Goal: Task Accomplishment & Management: Manage account settings

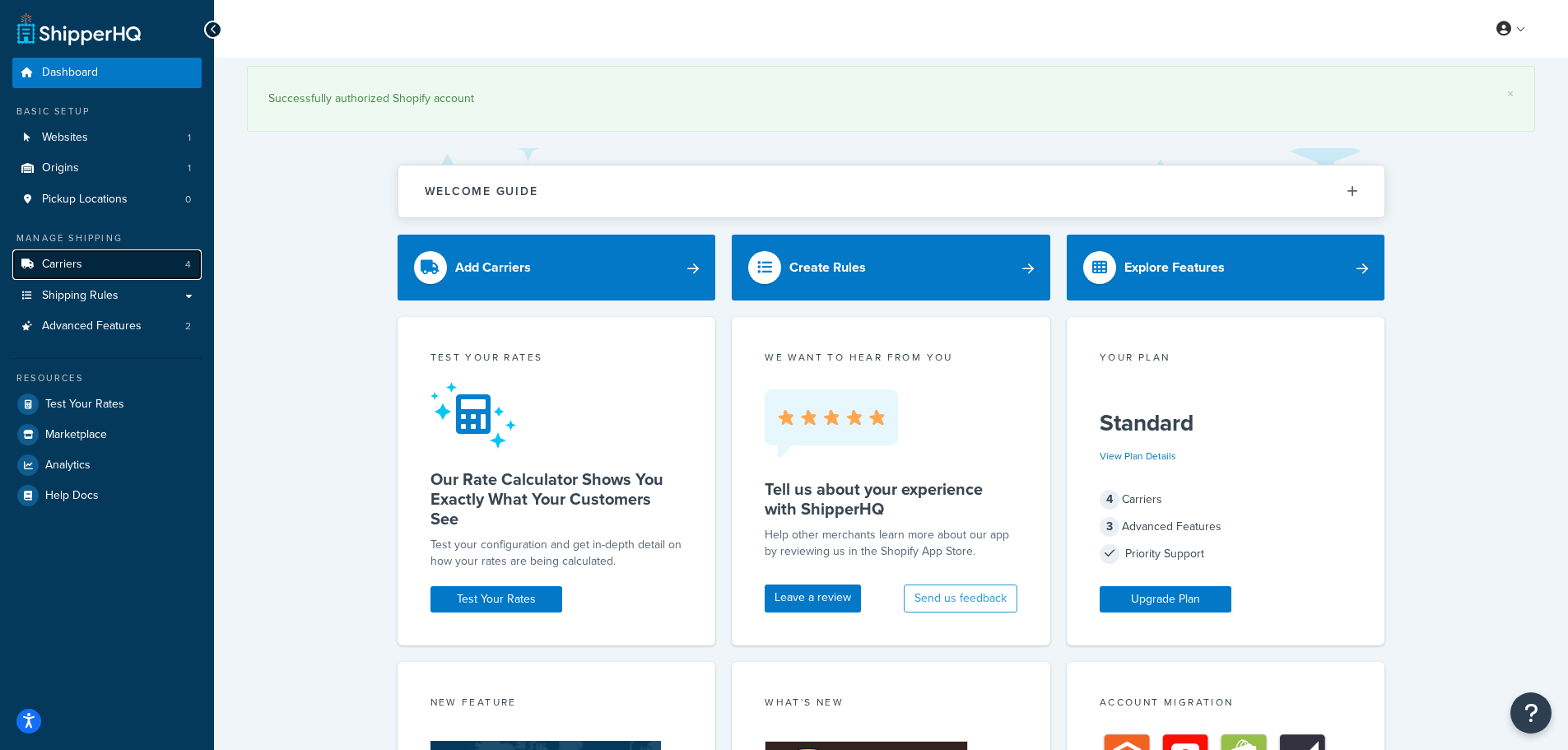
click at [80, 268] on span "Carriers" at bounding box center [62, 265] width 40 height 14
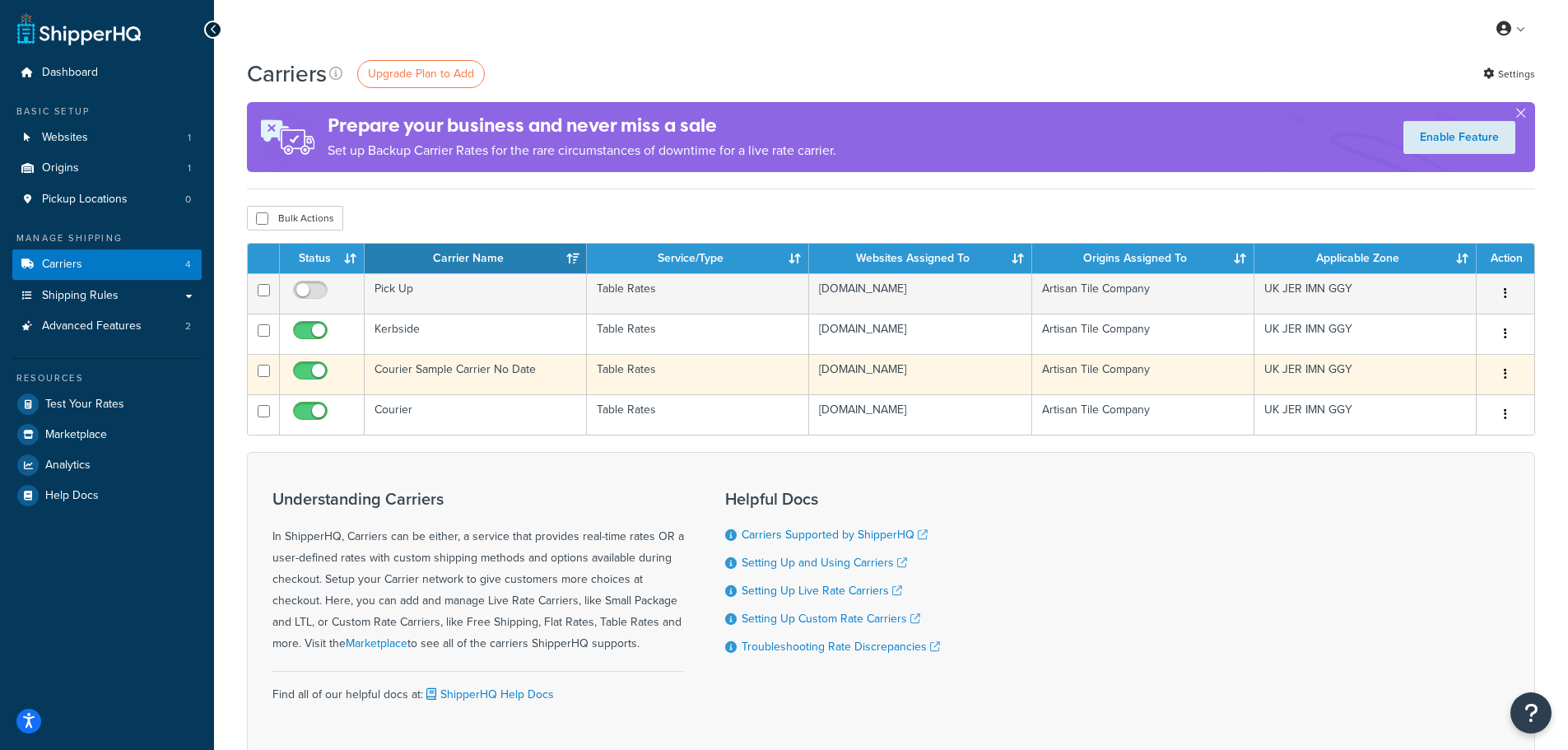
click at [442, 379] on td "Courier Sample Carrier No Date" at bounding box center [476, 374] width 222 height 40
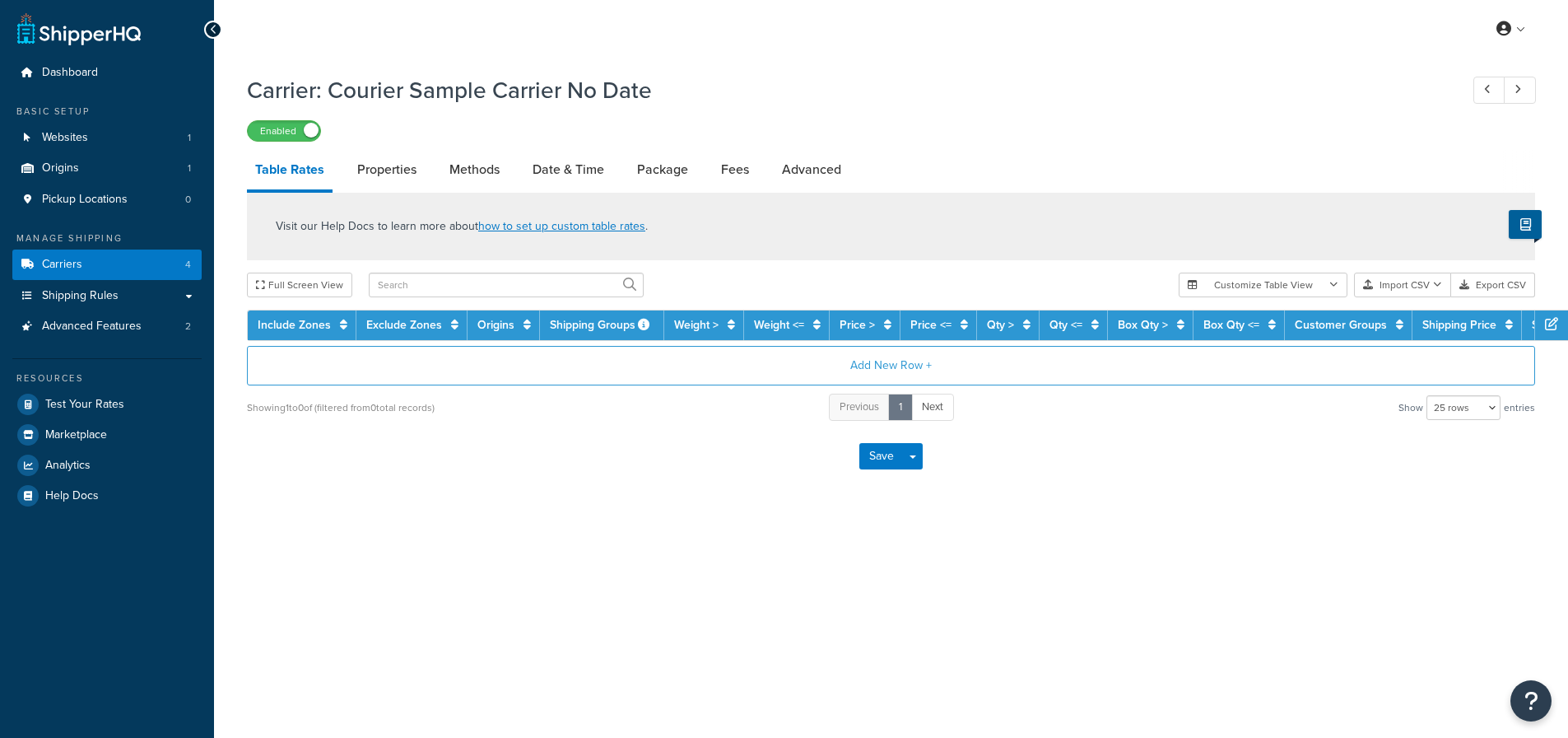
select select "25"
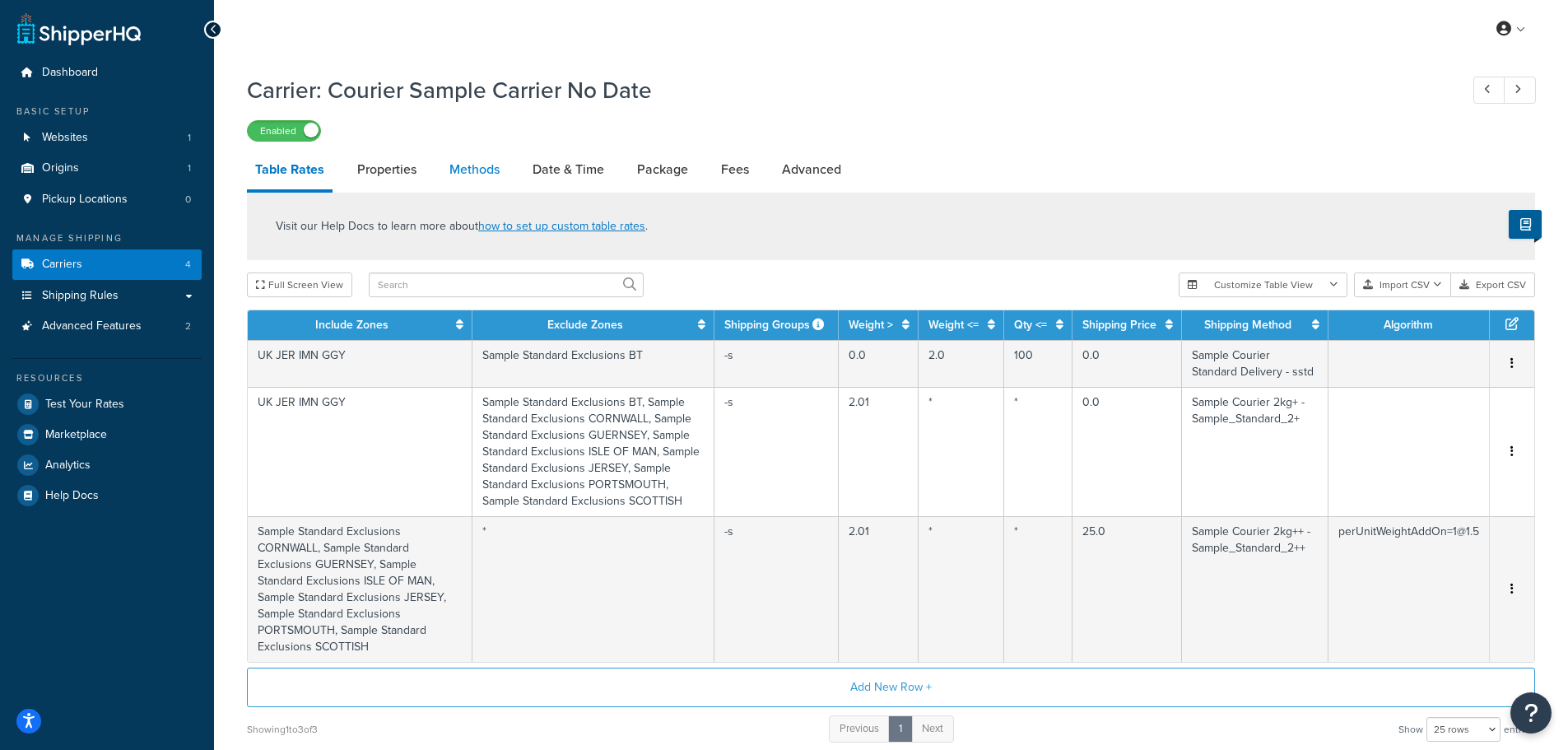
click at [479, 167] on link "Methods" at bounding box center [474, 170] width 67 height 39
select select "25"
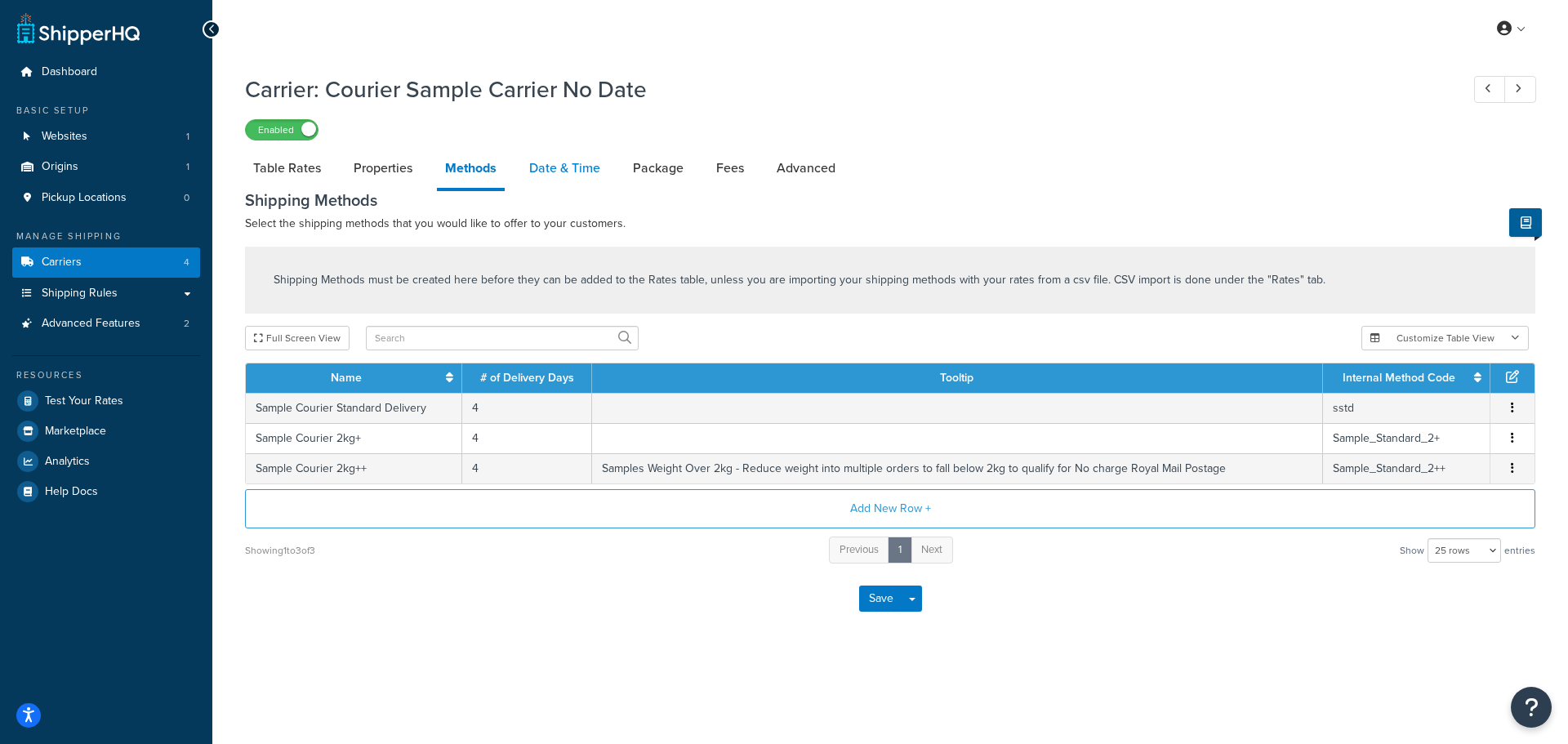
click at [546, 166] on link "Date & Time" at bounding box center [565, 169] width 87 height 39
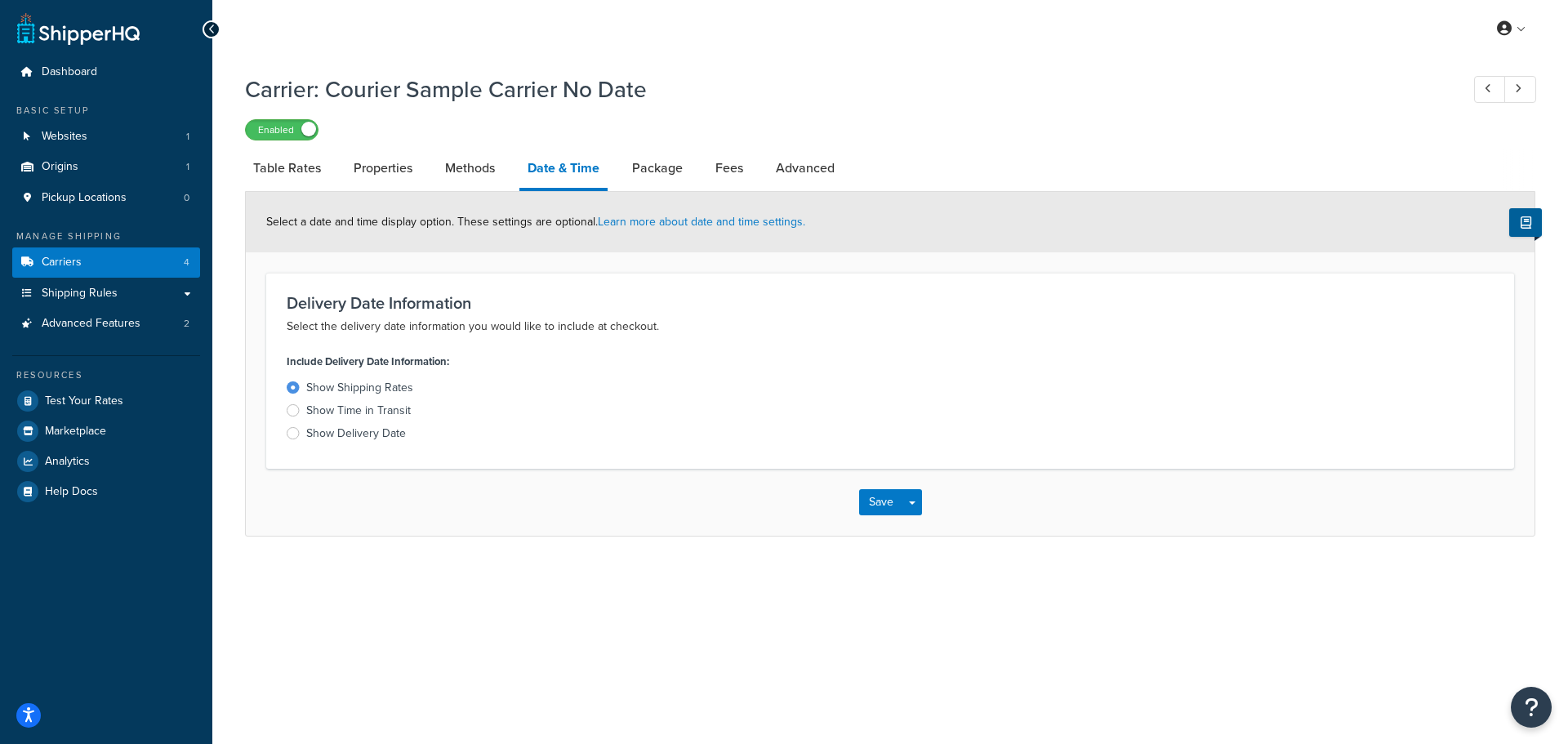
click at [379, 429] on div "Show Delivery Date" at bounding box center [355, 434] width 100 height 17
click at [0, 0] on input "Show Delivery Date" at bounding box center [0, 0] width 0 height 0
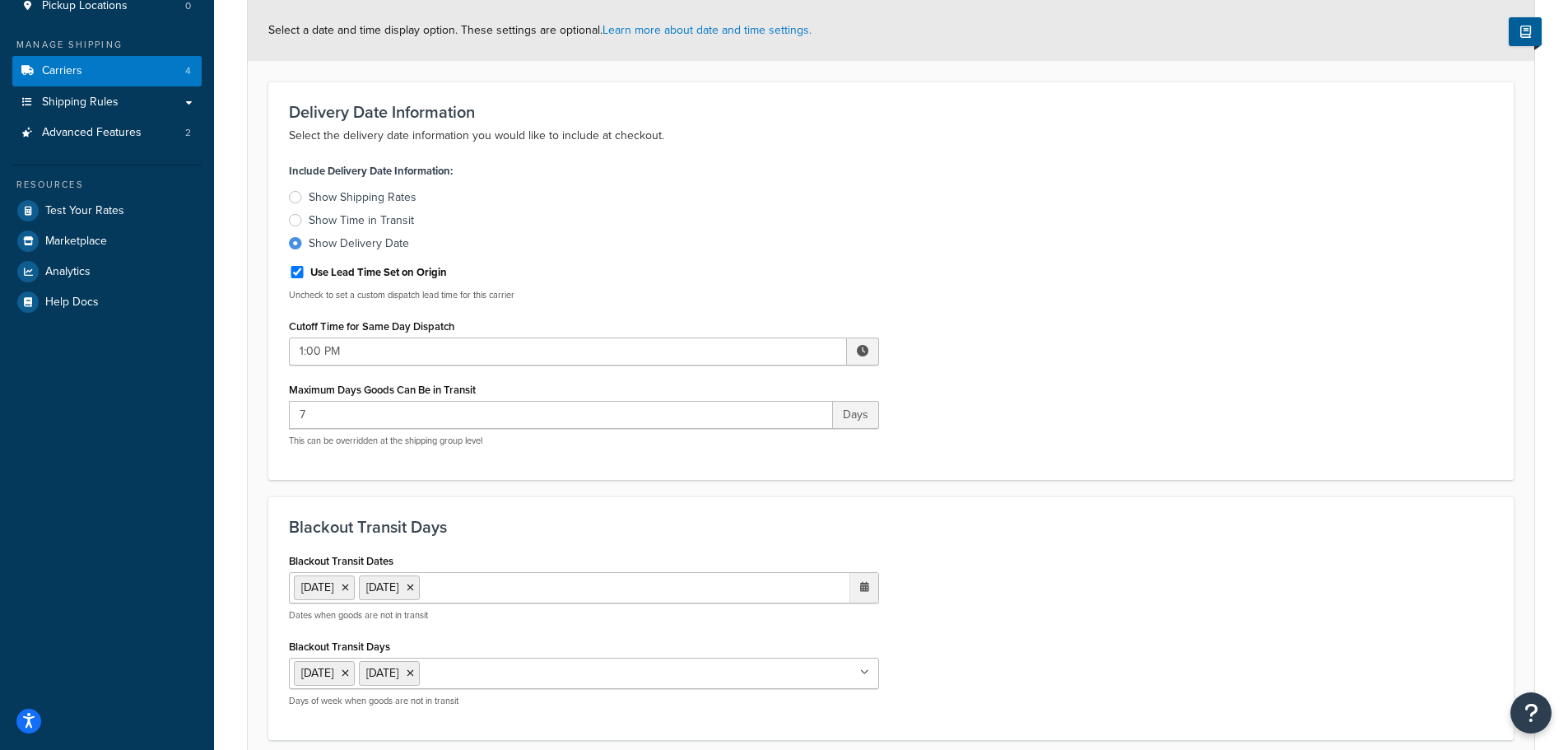
scroll to position [164, 0]
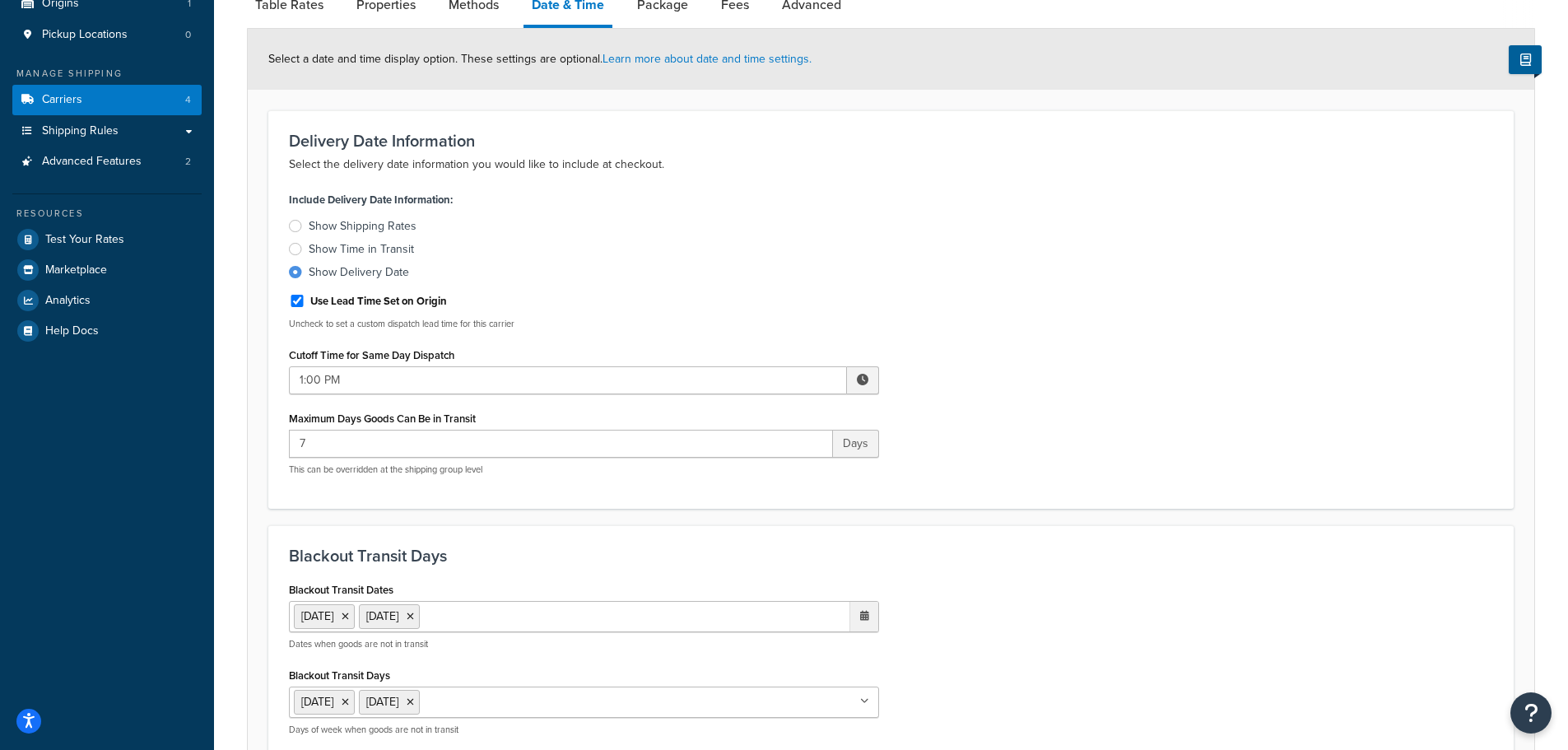
click at [327, 246] on div "Show Time in Transit" at bounding box center [361, 250] width 105 height 17
click at [0, 0] on input "Show Time in Transit" at bounding box center [0, 0] width 0 height 0
click at [327, 224] on div "Show Shipping Rates" at bounding box center [362, 226] width 108 height 17
click at [0, 0] on input "Show Shipping Rates" at bounding box center [0, 0] width 0 height 0
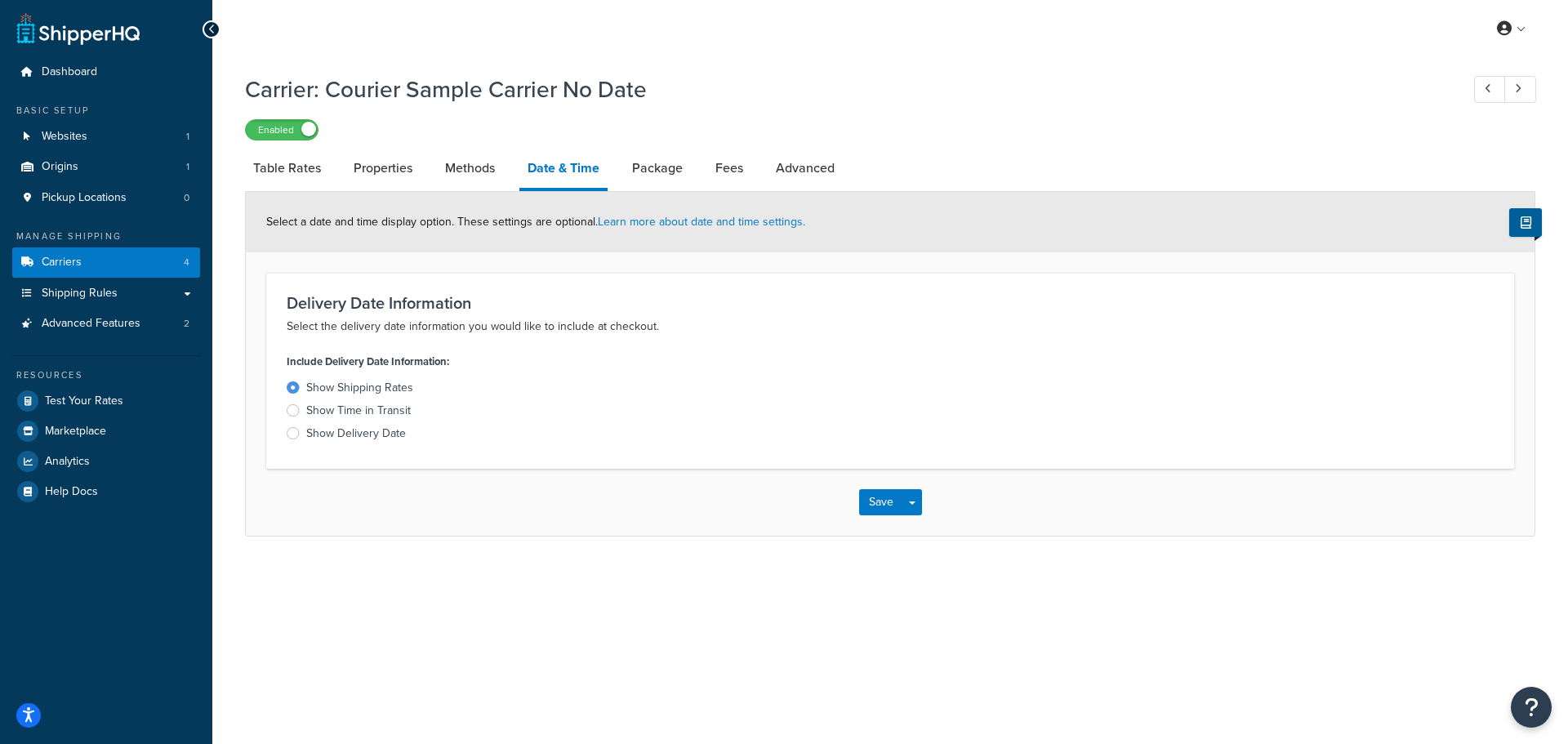
click at [315, 407] on div "Show Time in Transit" at bounding box center [358, 412] width 104 height 17
click at [0, 0] on input "Show Time in Transit" at bounding box center [0, 0] width 0 height 0
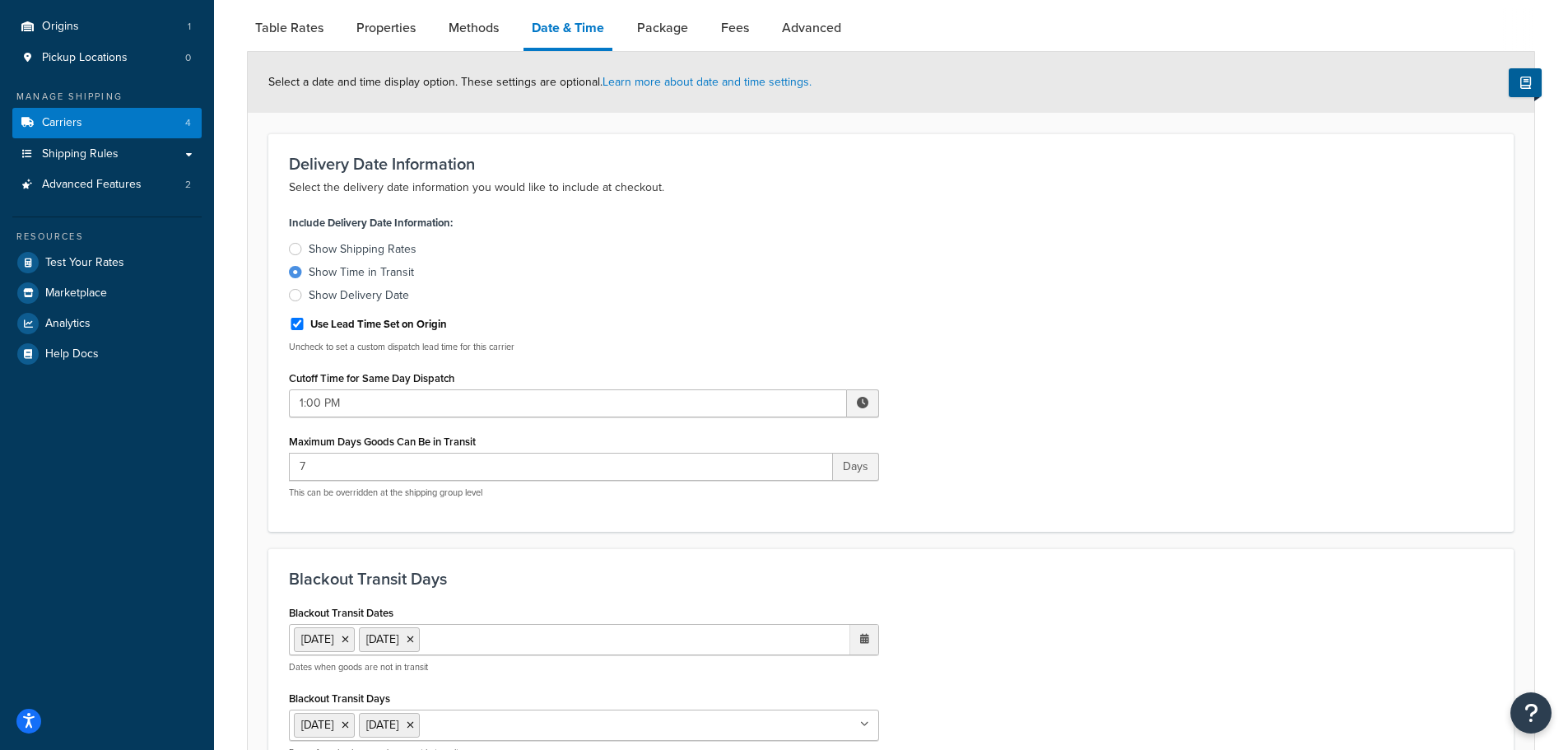
scroll to position [83, 0]
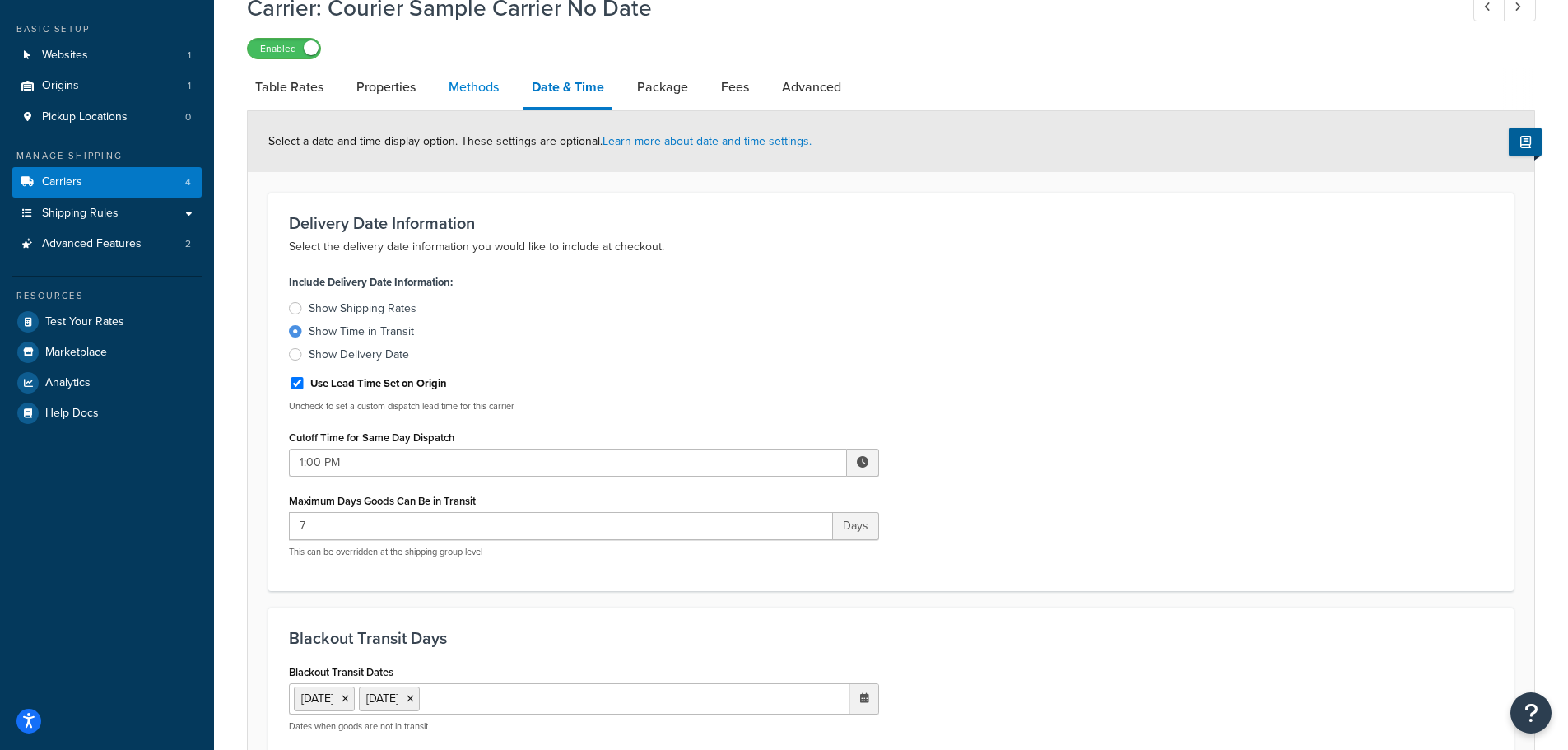
click at [473, 84] on link "Methods" at bounding box center [473, 87] width 67 height 39
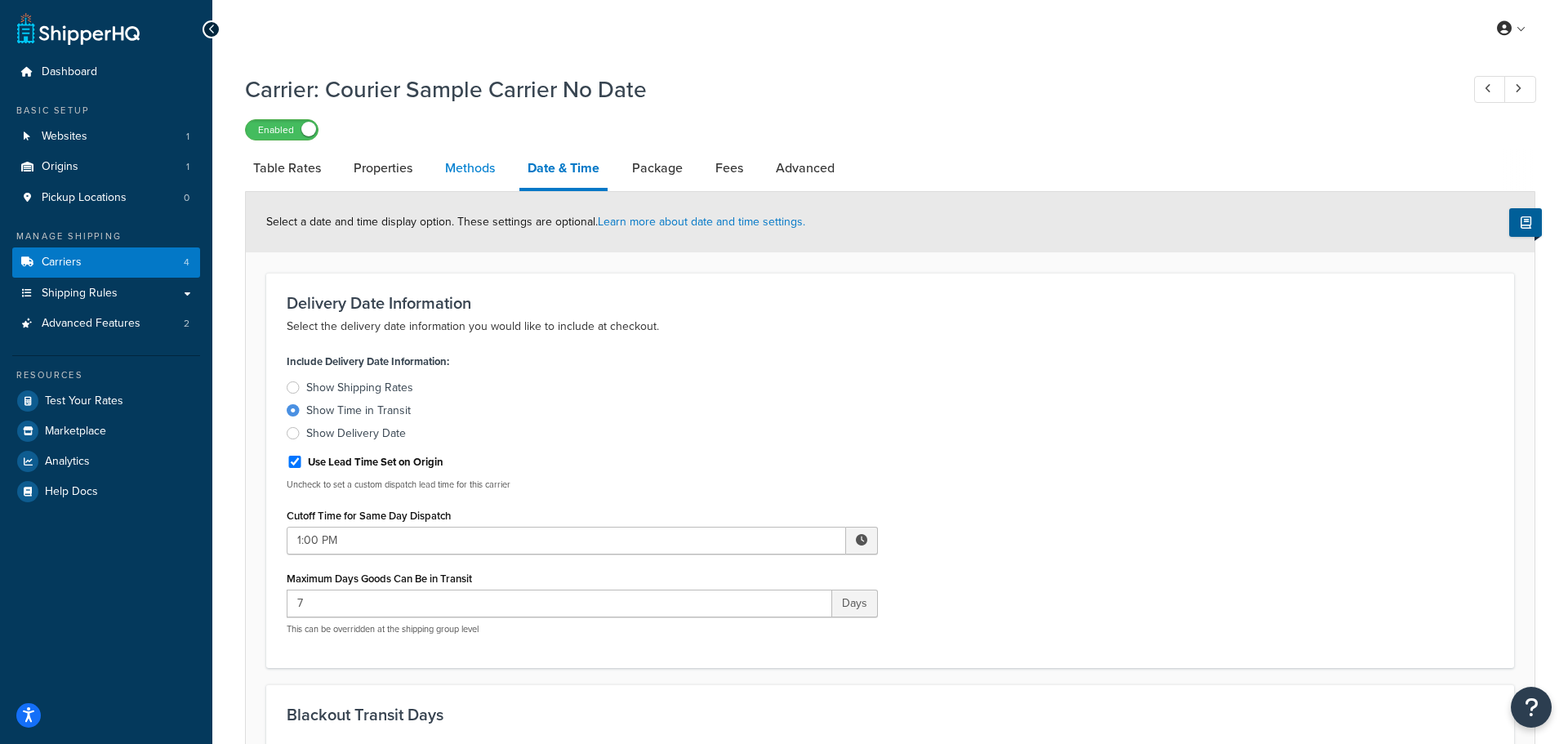
select select "25"
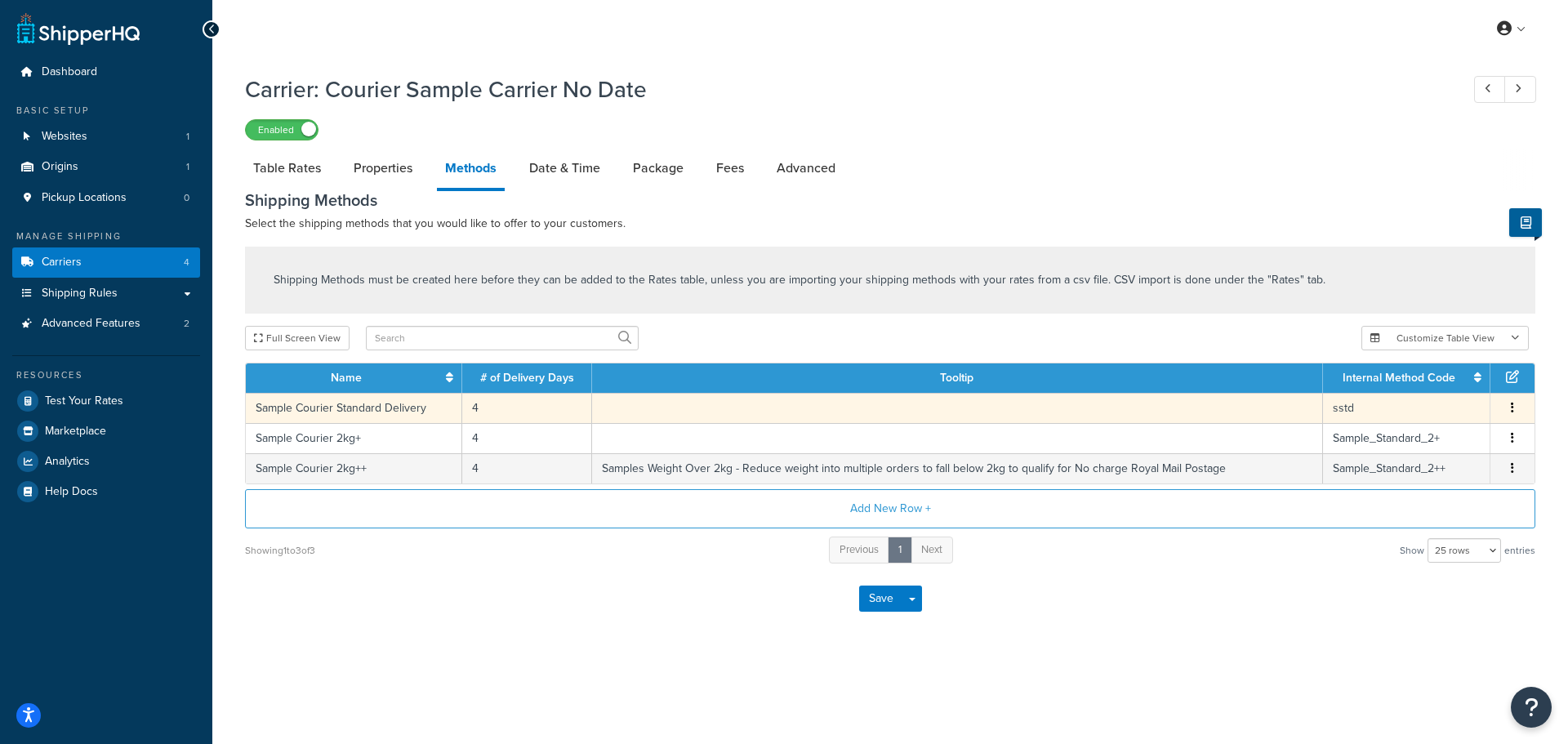
click at [549, 403] on td "4" at bounding box center [527, 408] width 129 height 30
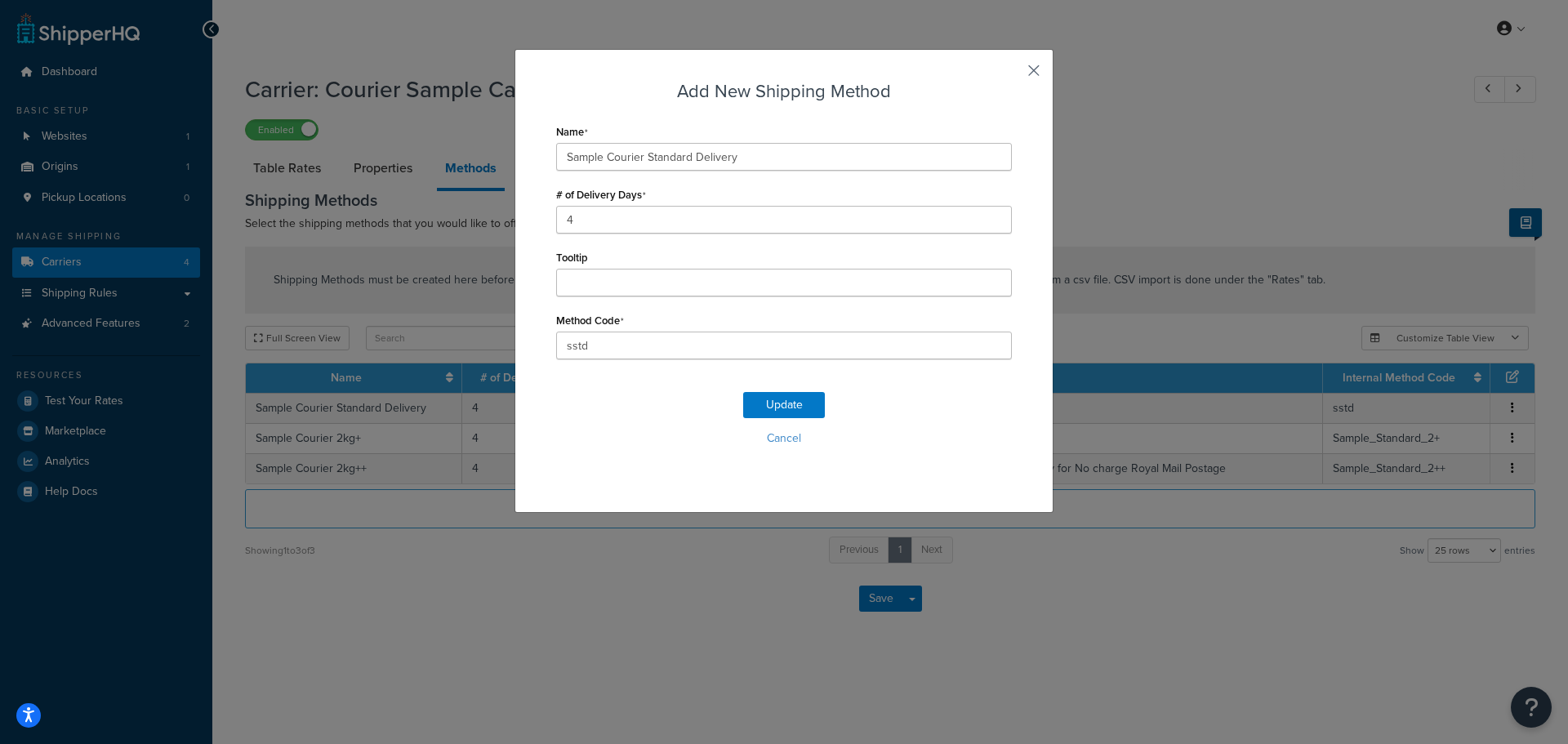
click at [1012, 74] on button "button" at bounding box center [1010, 76] width 4 height 4
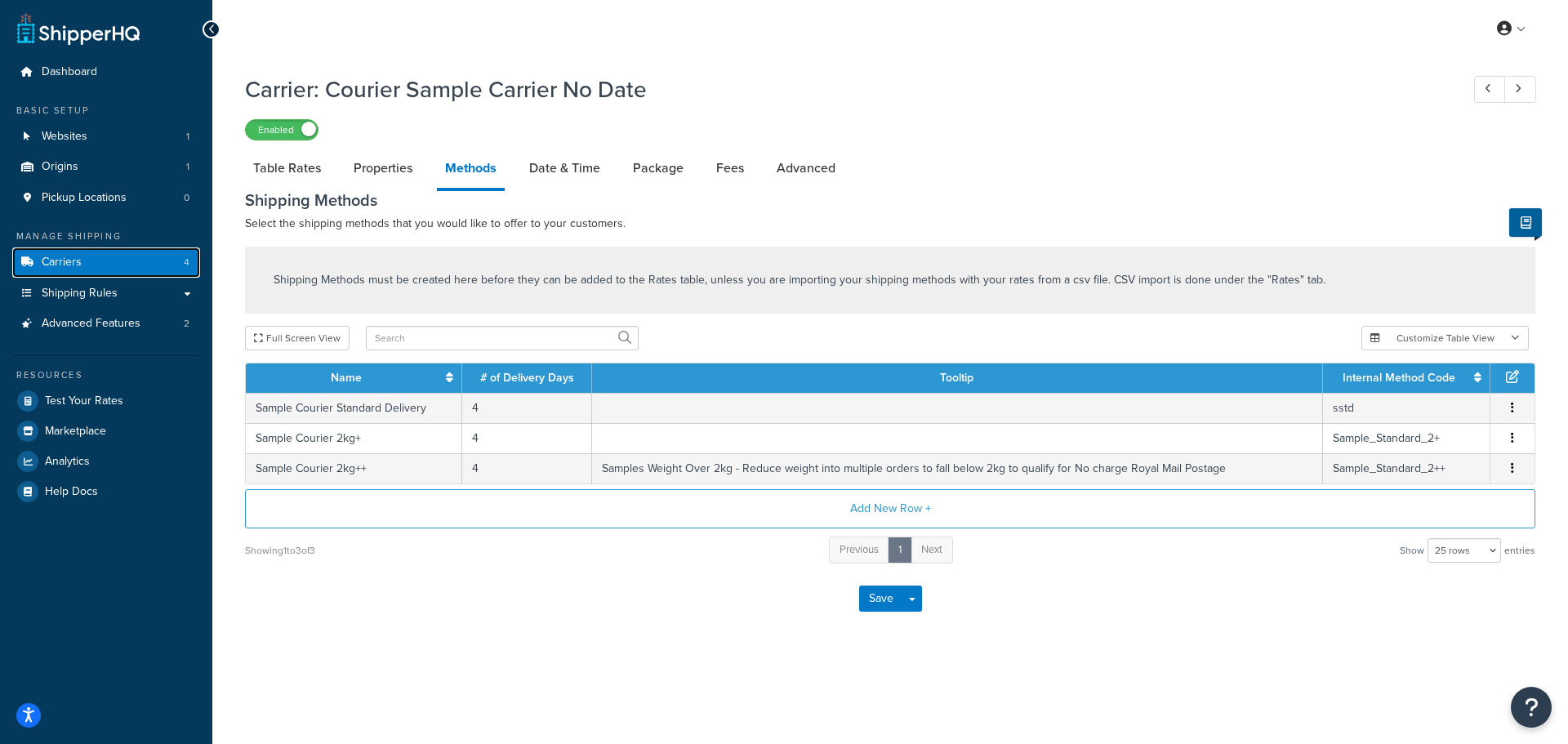
click at [71, 264] on span "Carriers" at bounding box center [61, 263] width 40 height 14
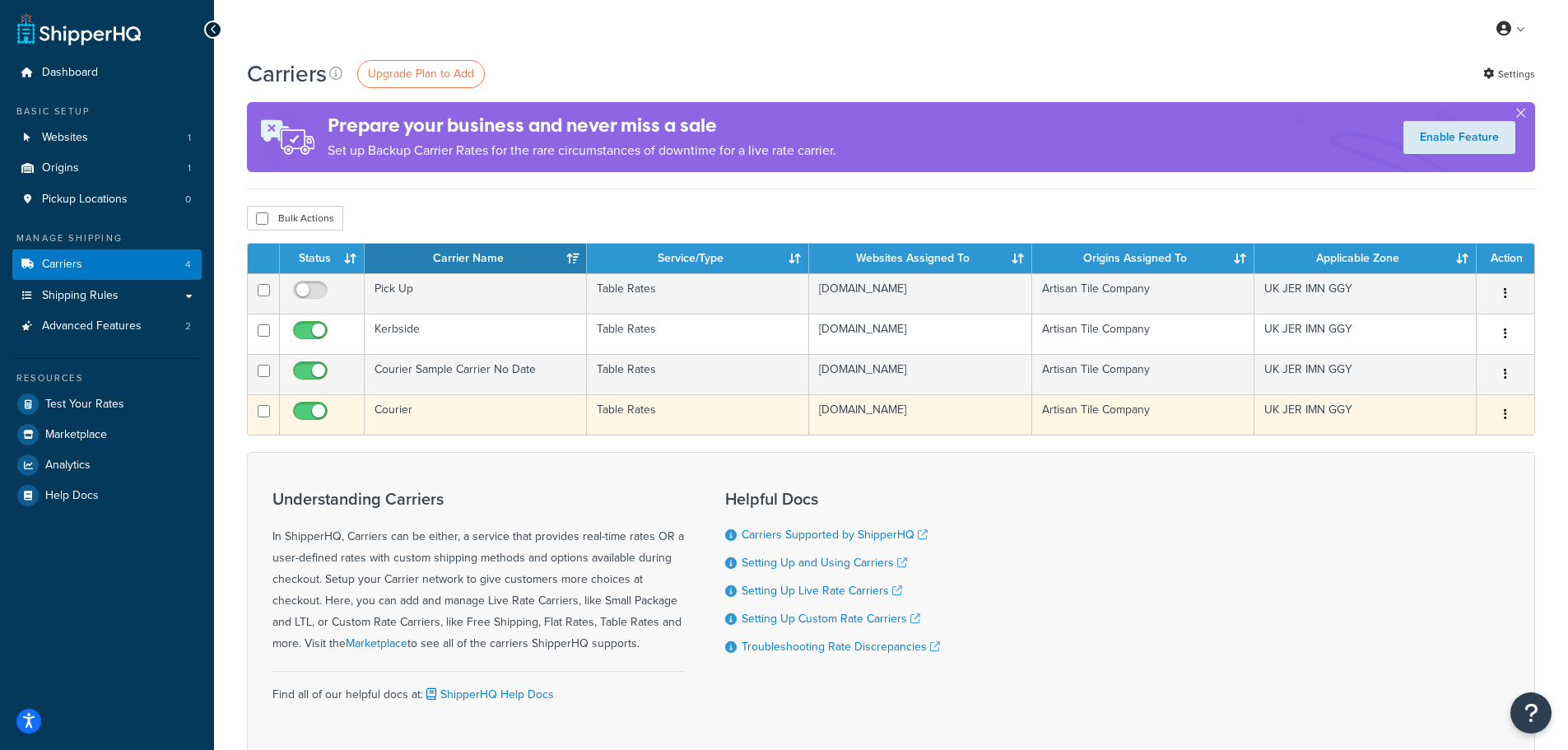
click at [448, 412] on td "Courier" at bounding box center [476, 414] width 222 height 40
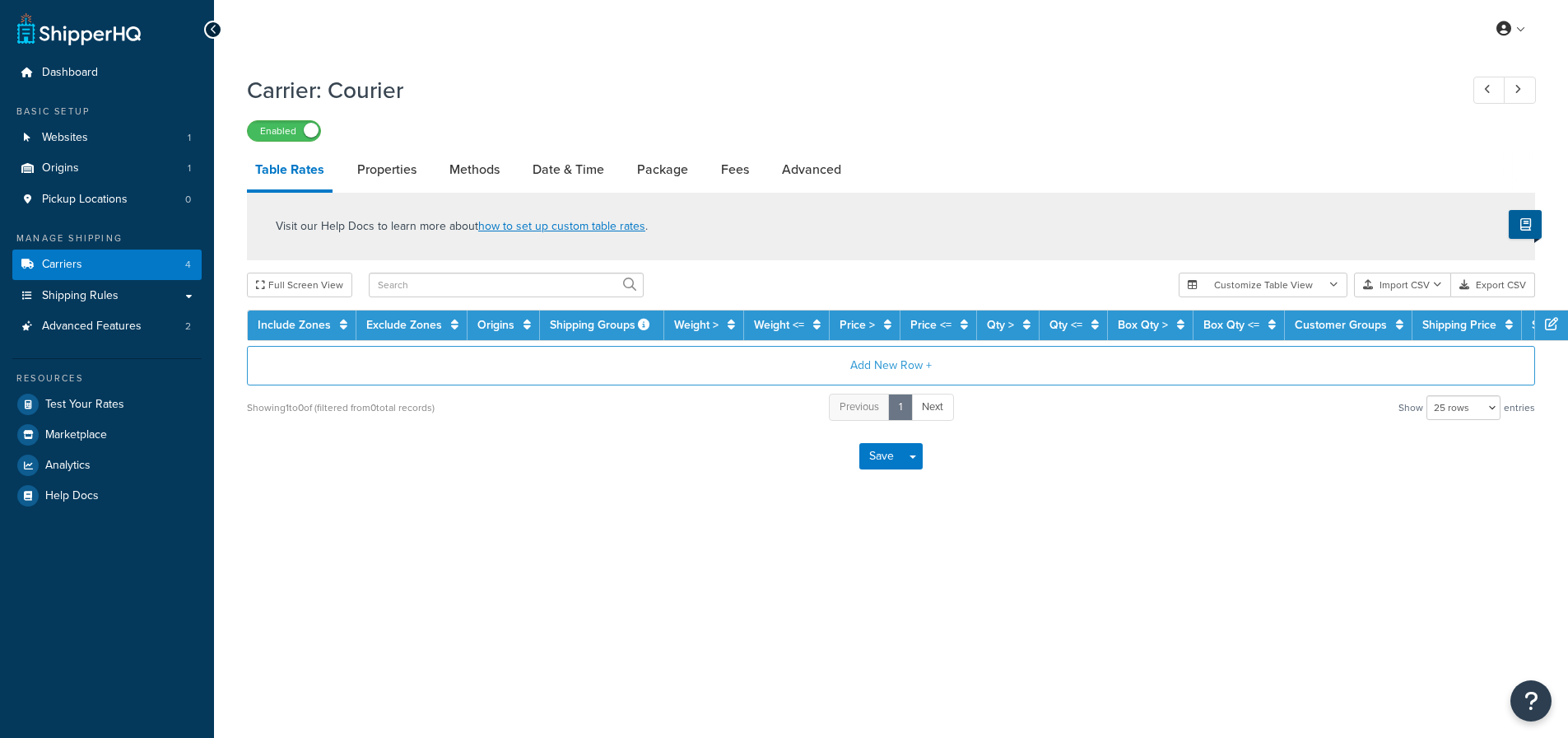
select select "25"
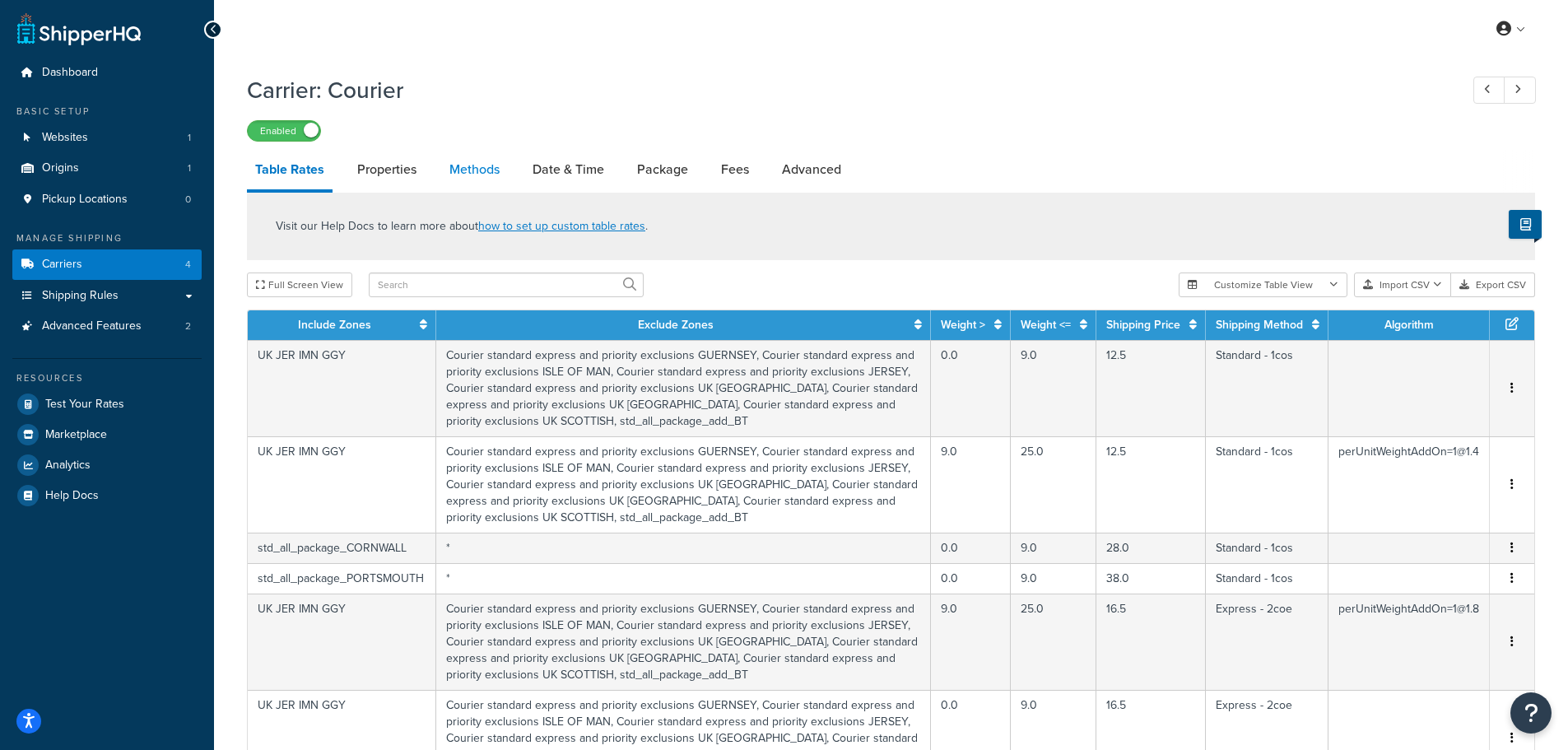
click at [482, 178] on link "Methods" at bounding box center [474, 170] width 67 height 39
select select "25"
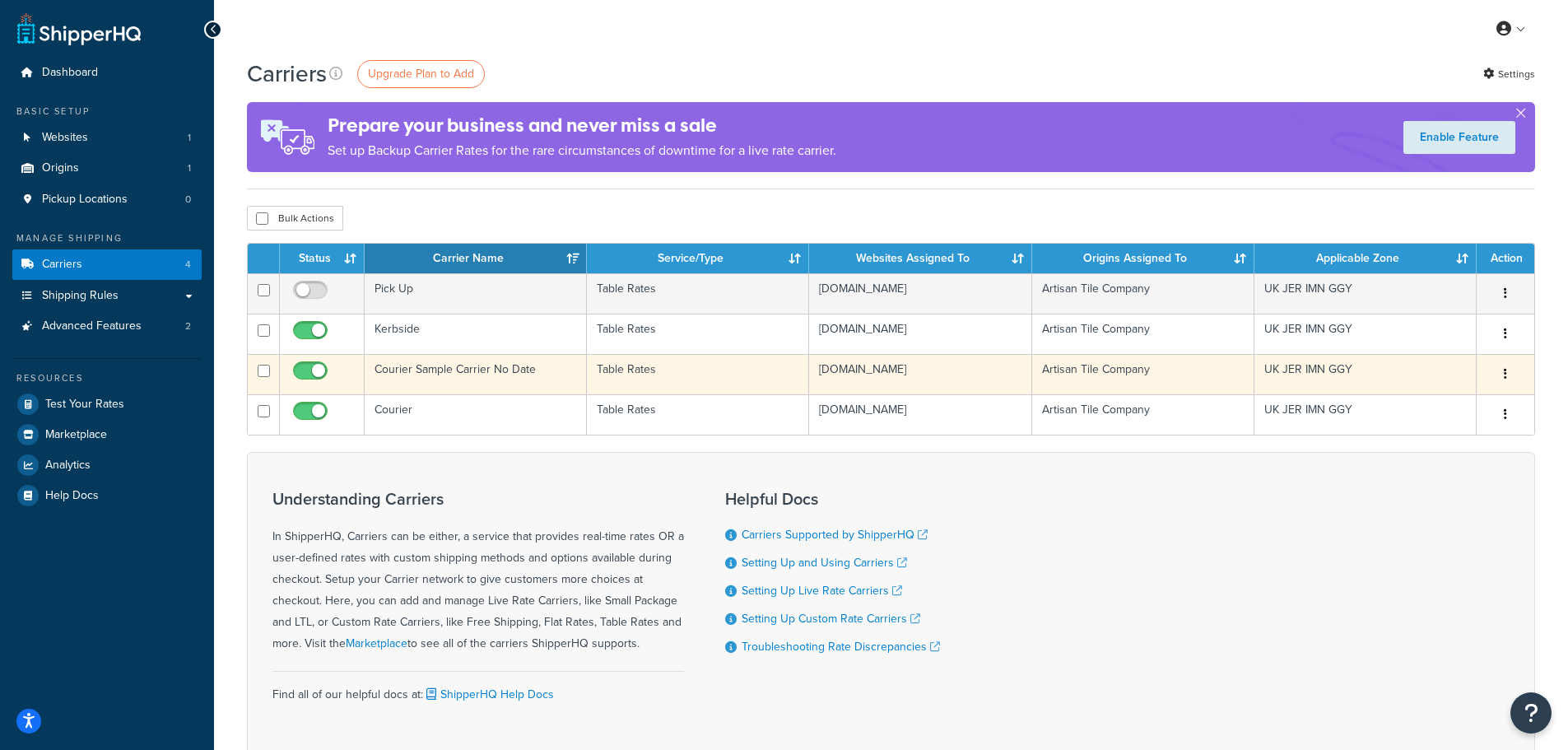
click at [531, 374] on td "Courier Sample Carrier No Date" at bounding box center [476, 374] width 222 height 40
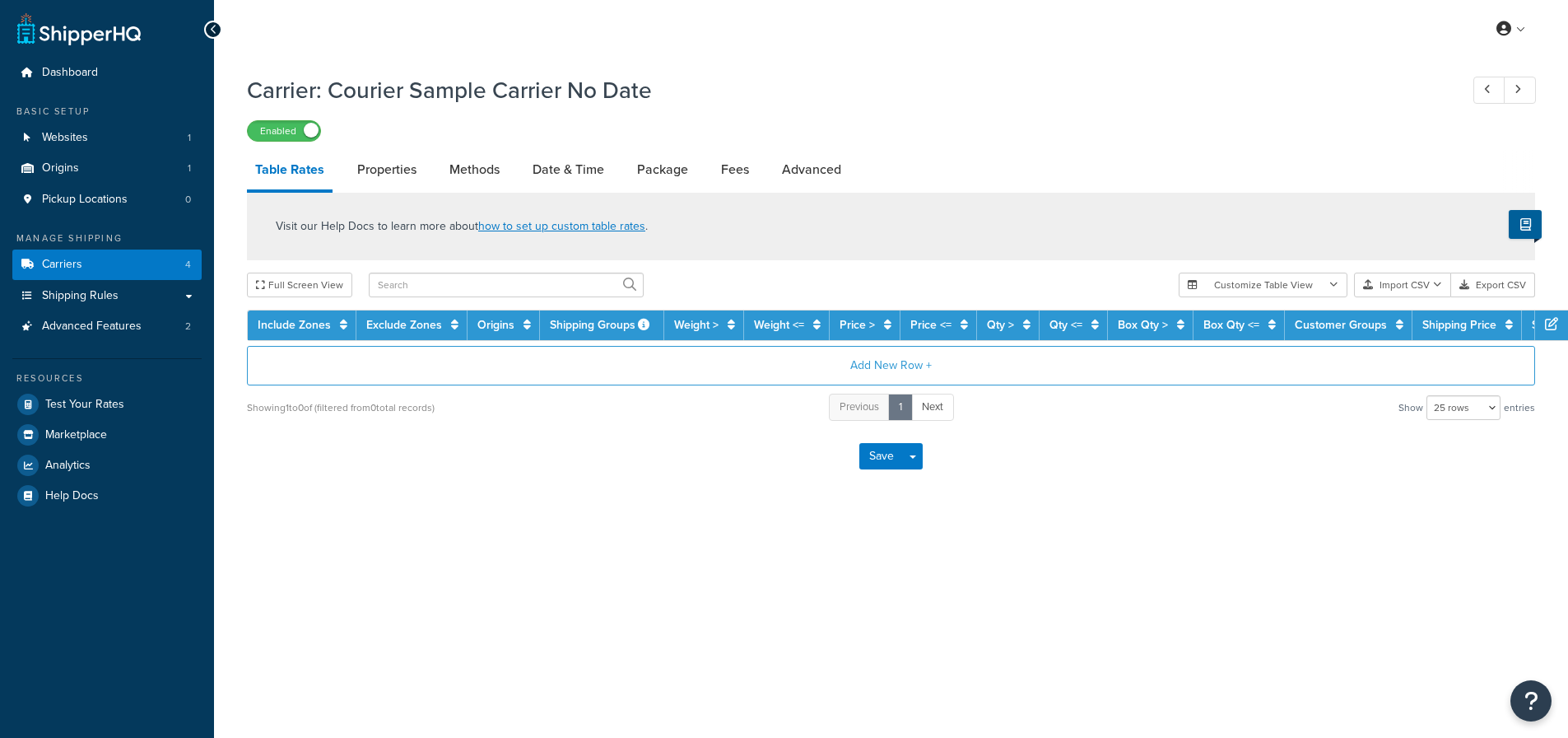
select select "25"
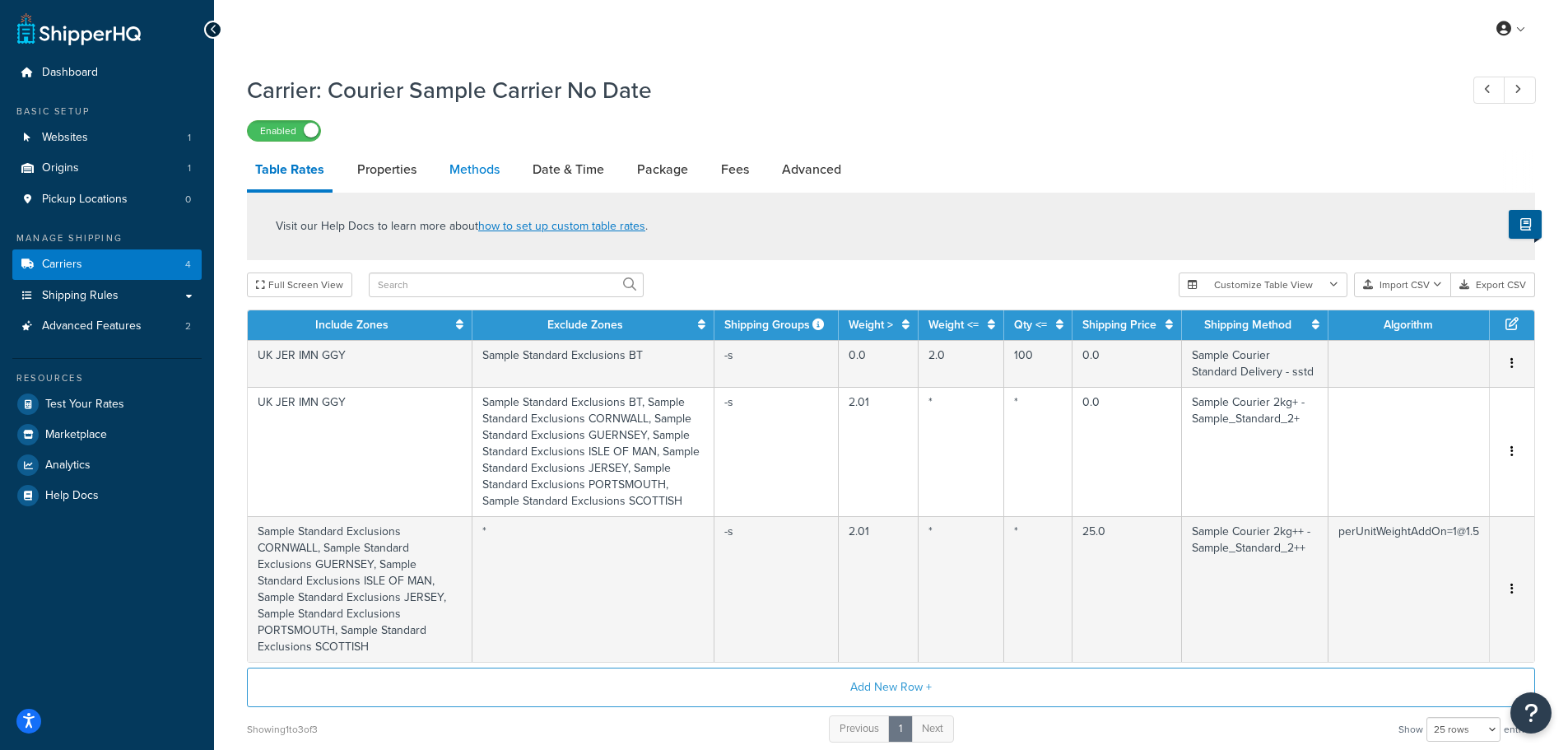
click at [480, 175] on link "Methods" at bounding box center [474, 170] width 67 height 39
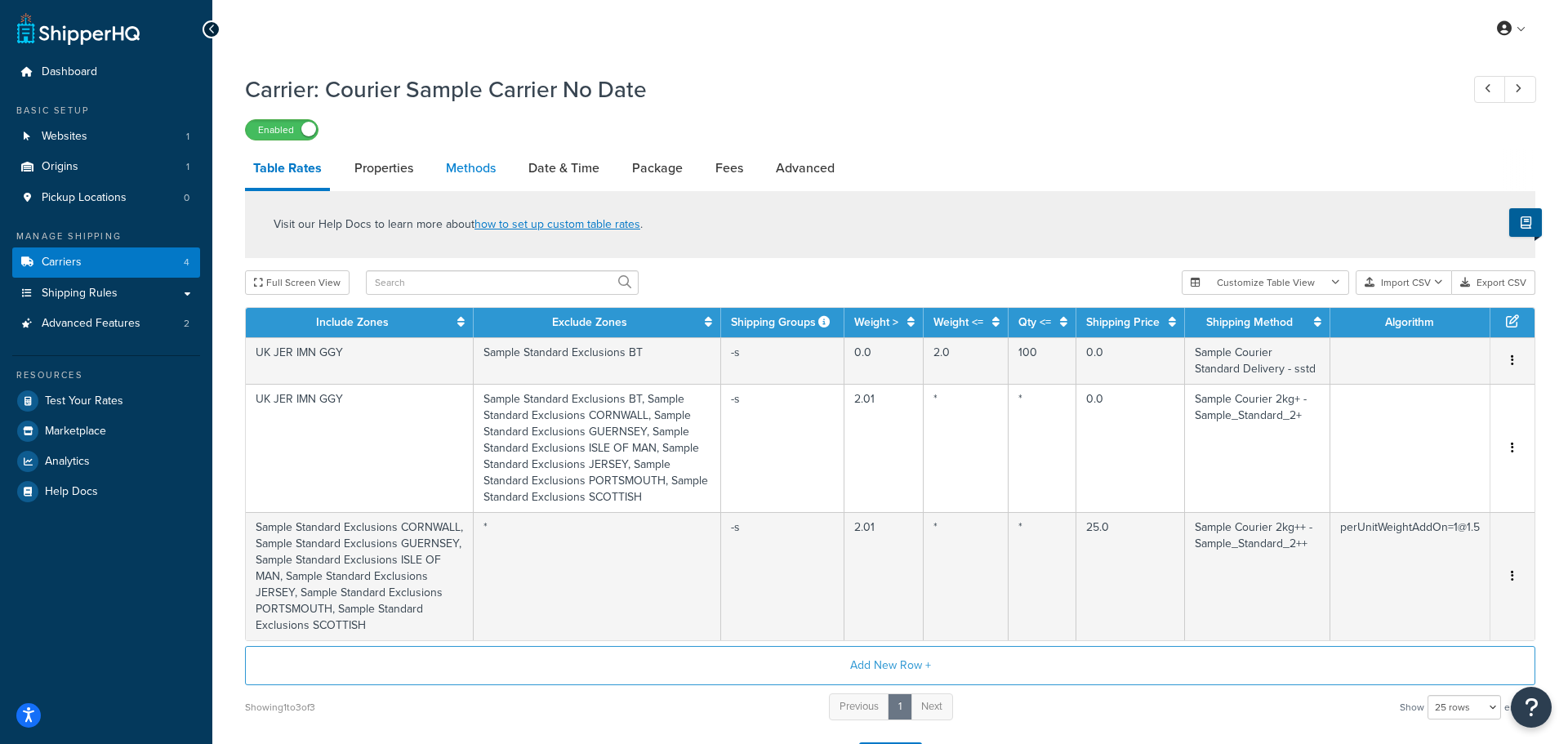
select select "25"
